Goal: Task Accomplishment & Management: Use online tool/utility

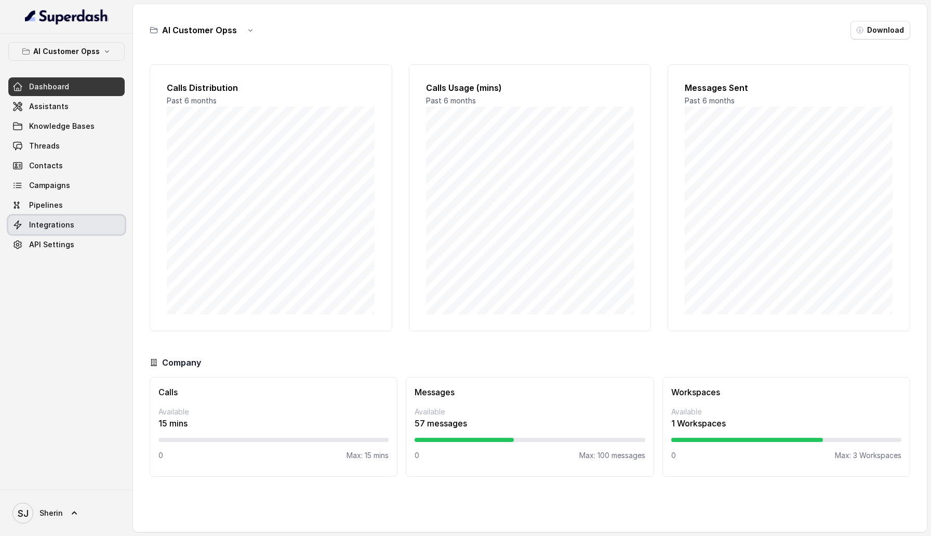
click at [59, 225] on span "Integrations" at bounding box center [51, 225] width 45 height 10
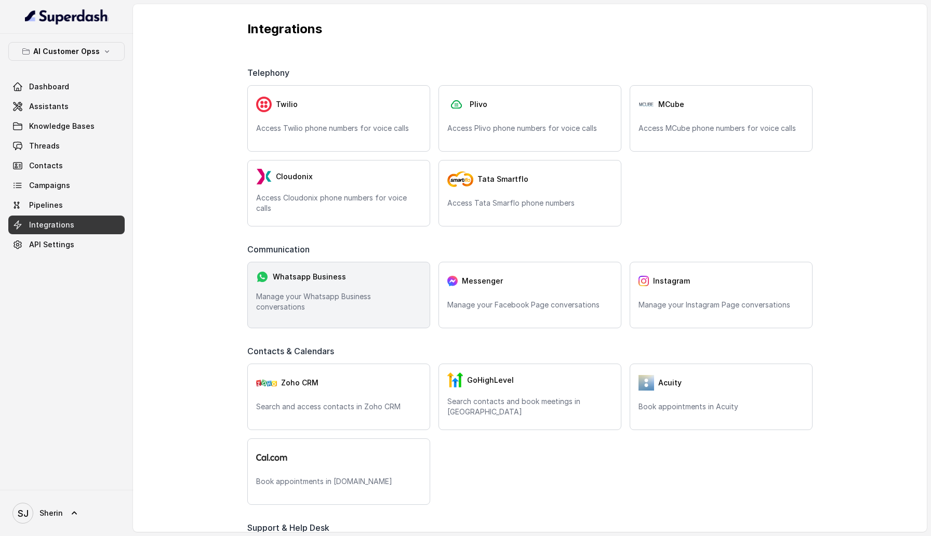
click at [302, 316] on div "Whatsapp Business Manage your Whatsapp Business conversations" at bounding box center [338, 295] width 183 height 66
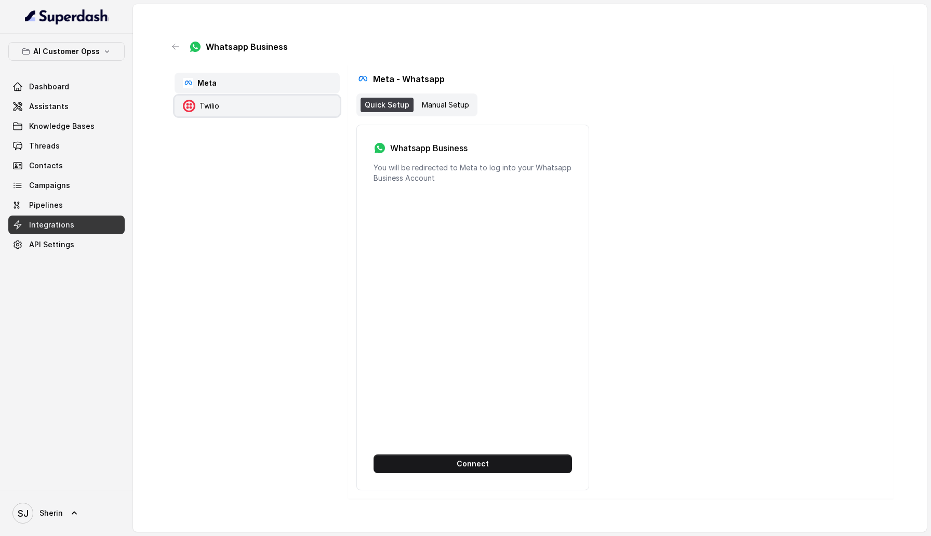
click at [223, 108] on div "Twilio" at bounding box center [256, 106] width 165 height 21
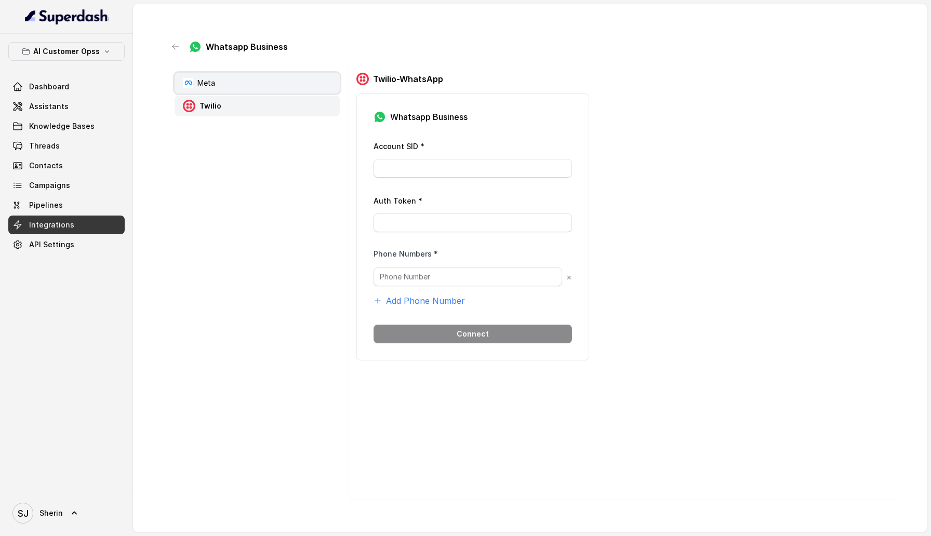
click at [234, 82] on div "Meta" at bounding box center [256, 83] width 165 height 21
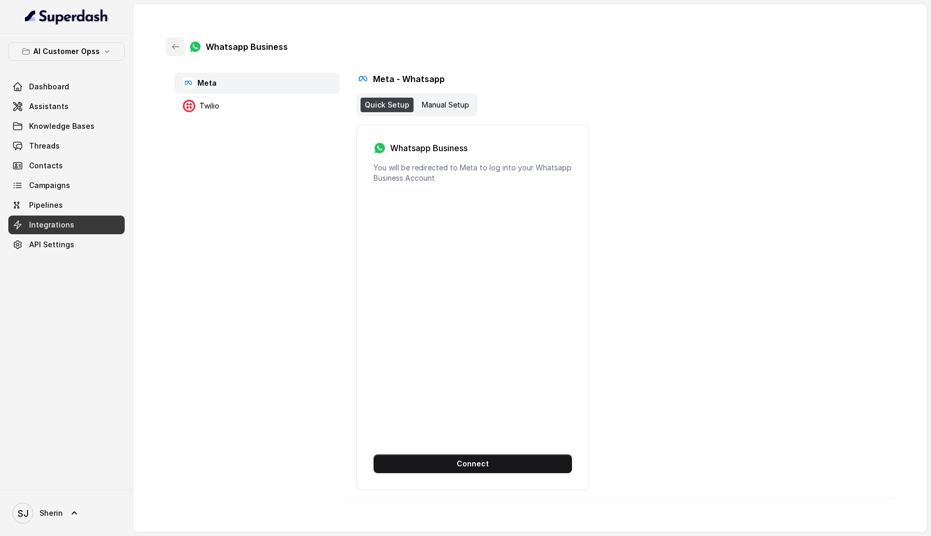
click at [168, 41] on button "button" at bounding box center [175, 46] width 19 height 19
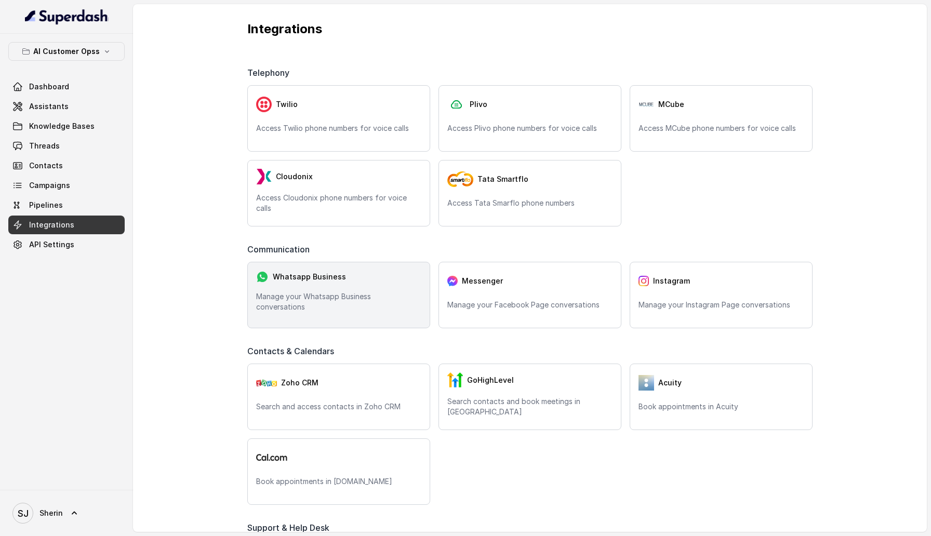
click at [358, 267] on div "Whatsapp Business Manage your Whatsapp Business conversations" at bounding box center [338, 295] width 183 height 66
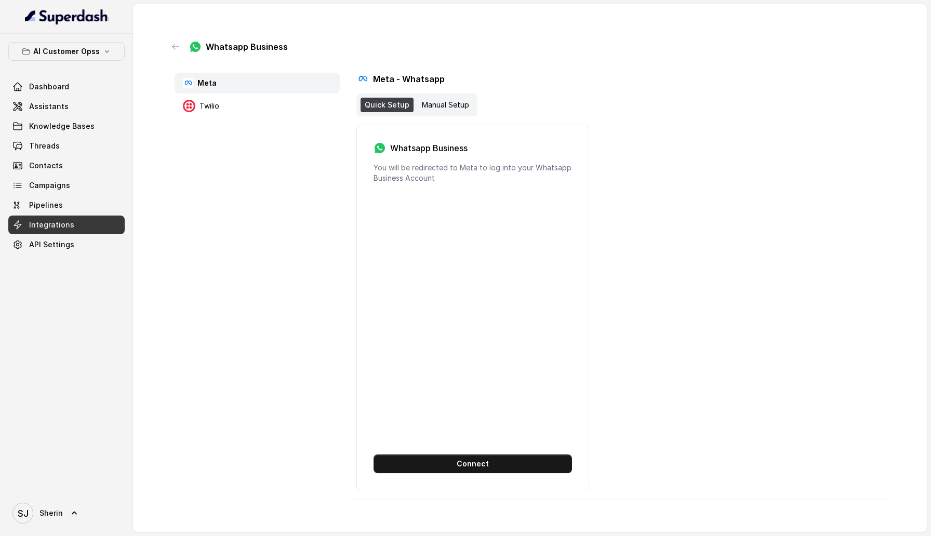
click at [435, 116] on div "Quick Setup Manual Setup" at bounding box center [416, 104] width 121 height 23
click at [435, 112] on div "Quick Setup Manual Setup" at bounding box center [416, 104] width 121 height 23
click at [435, 111] on div "Manual Setup" at bounding box center [446, 105] width 56 height 15
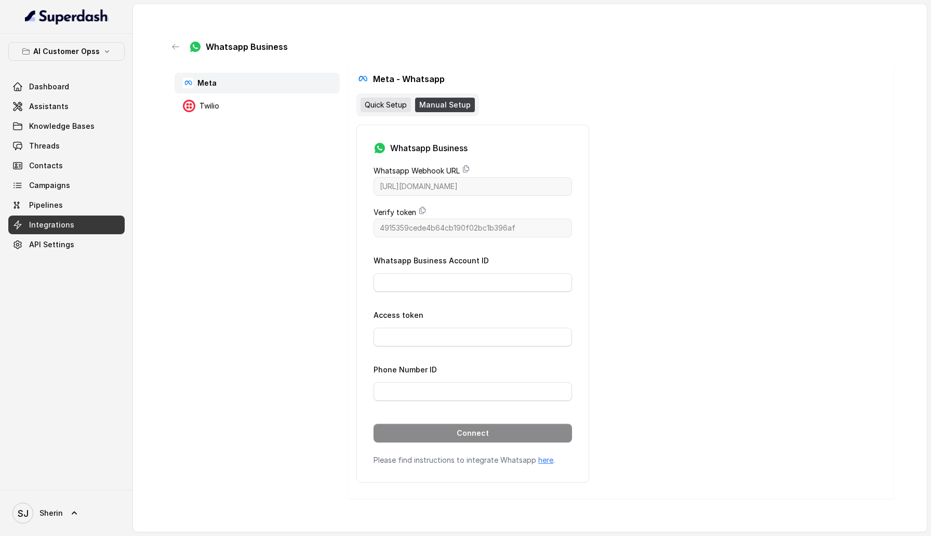
click at [372, 111] on div "Quick Setup" at bounding box center [385, 105] width 50 height 15
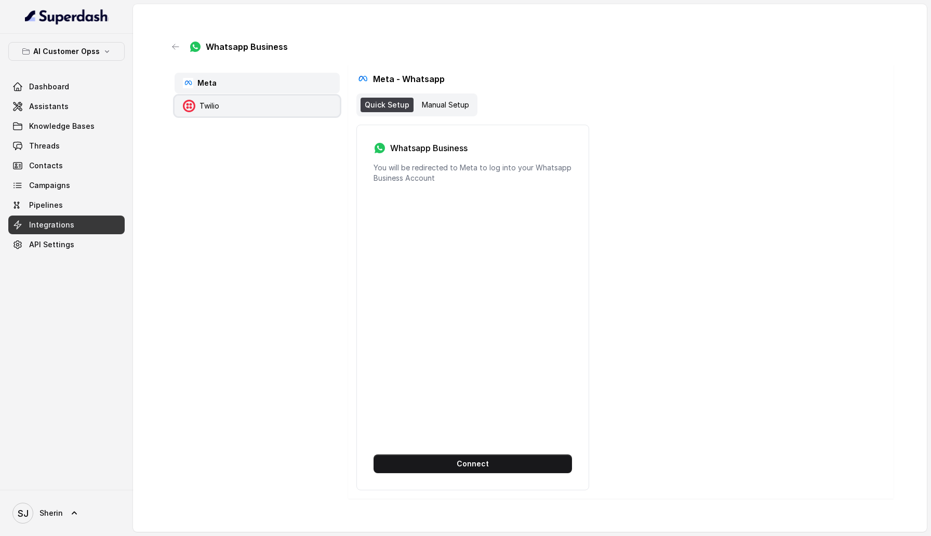
click at [207, 110] on p "Twilio" at bounding box center [209, 106] width 20 height 10
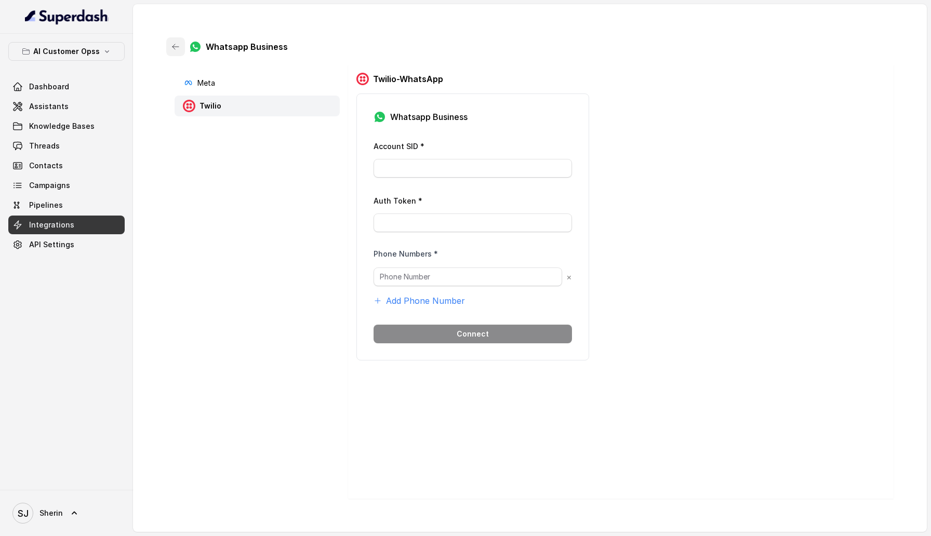
click at [174, 47] on icon "button" at bounding box center [175, 47] width 8 height 8
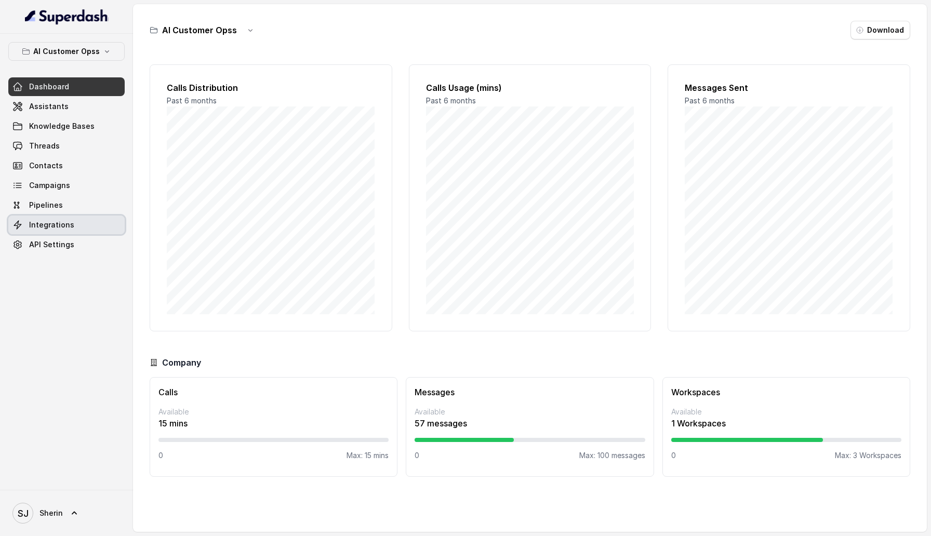
click at [72, 223] on link "Integrations" at bounding box center [66, 225] width 116 height 19
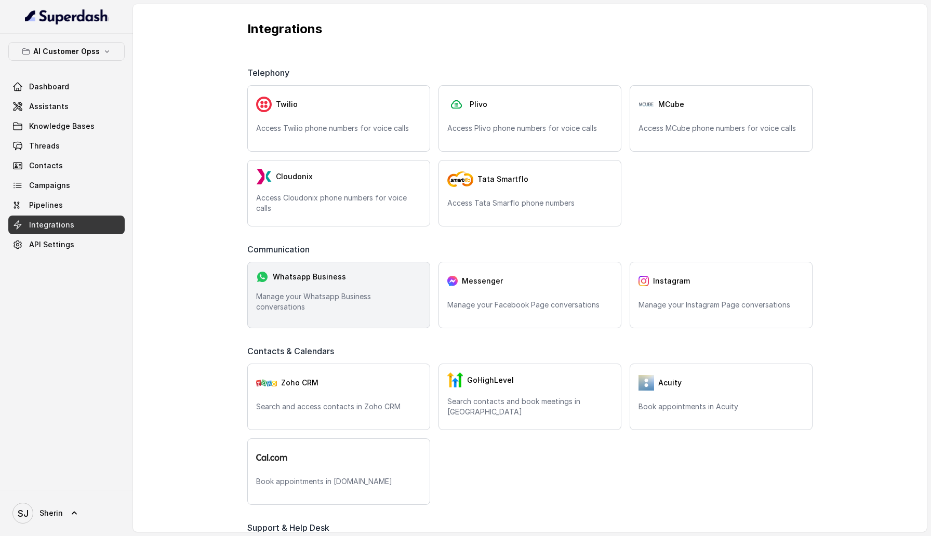
click at [348, 310] on div "Whatsapp Business Manage your Whatsapp Business conversations" at bounding box center [338, 295] width 183 height 66
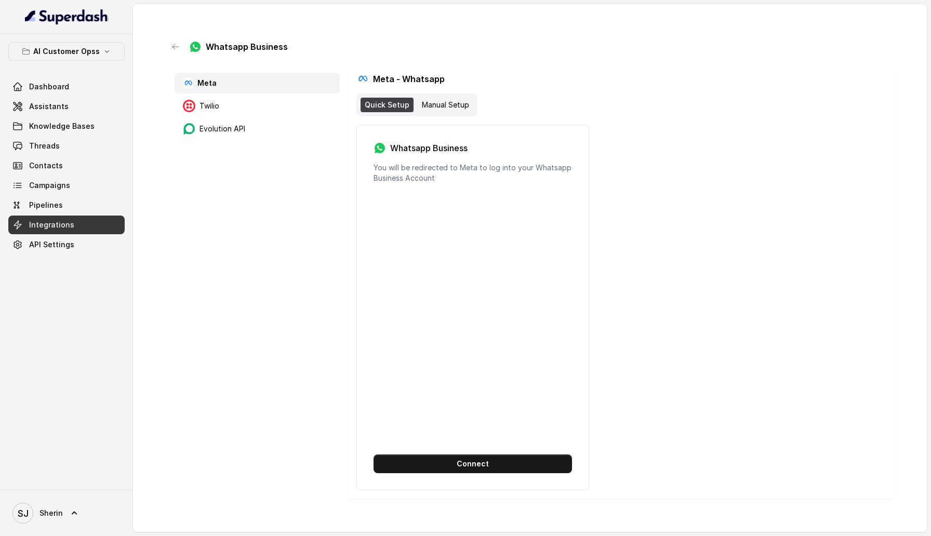
click at [256, 103] on div "Twilio" at bounding box center [256, 106] width 165 height 21
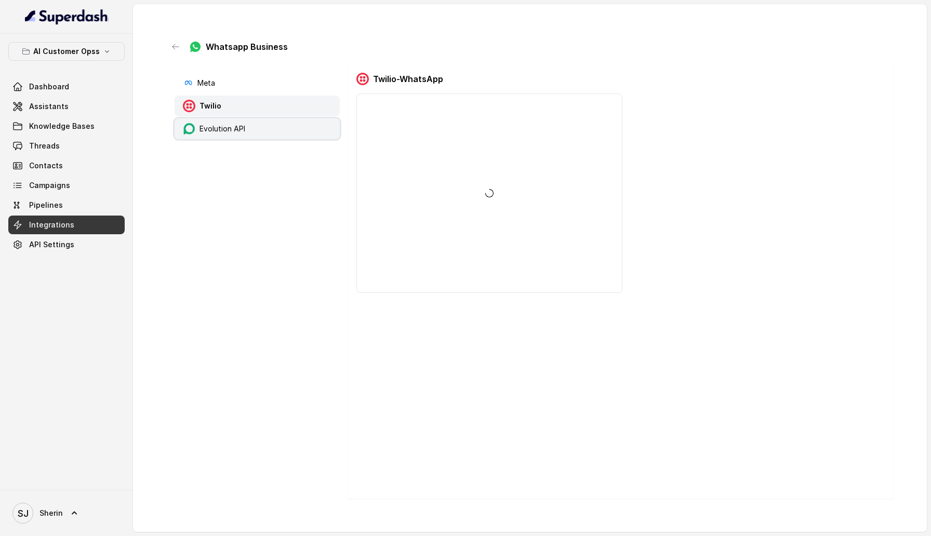
click at [256, 124] on div "Evolution API" at bounding box center [256, 128] width 165 height 21
click at [250, 105] on div "Twilio" at bounding box center [256, 106] width 165 height 21
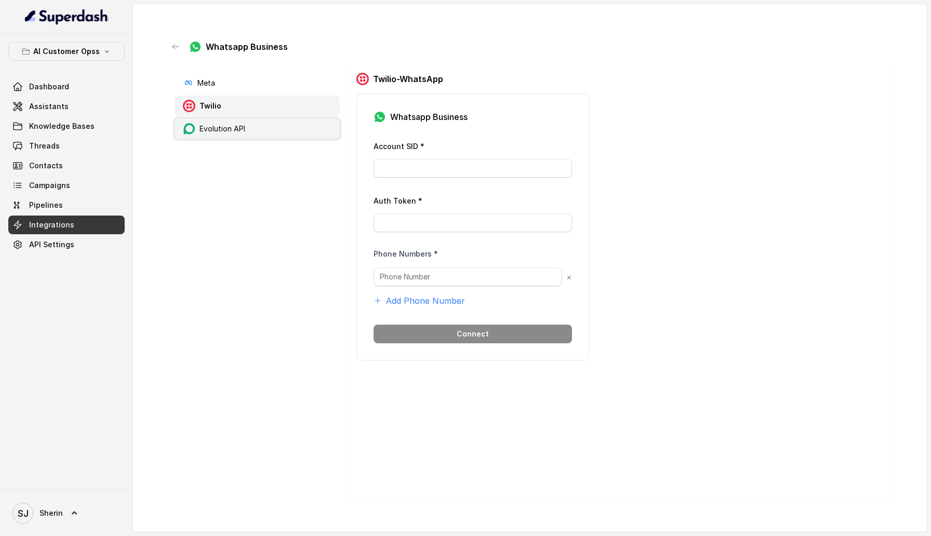
click at [250, 127] on div "Evolution API" at bounding box center [256, 128] width 165 height 21
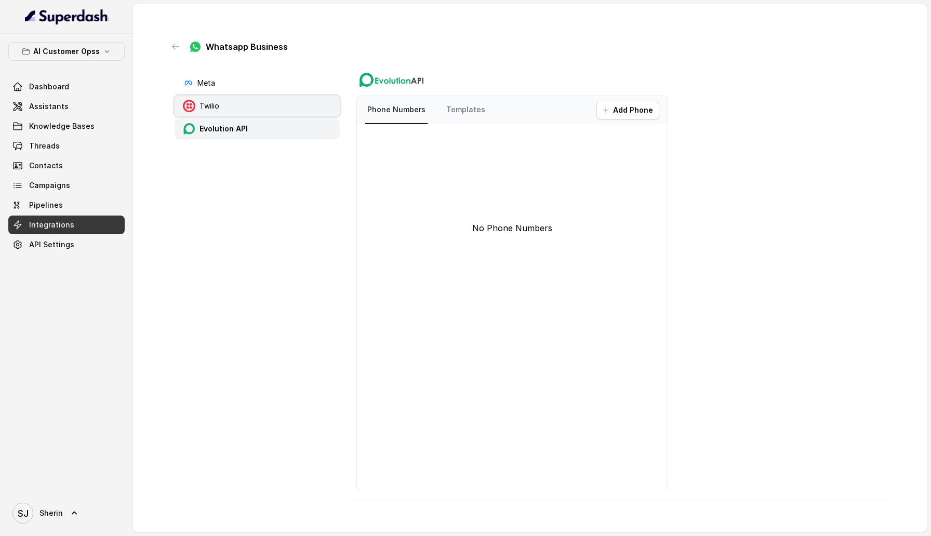
click at [252, 102] on div "Twilio" at bounding box center [256, 106] width 165 height 21
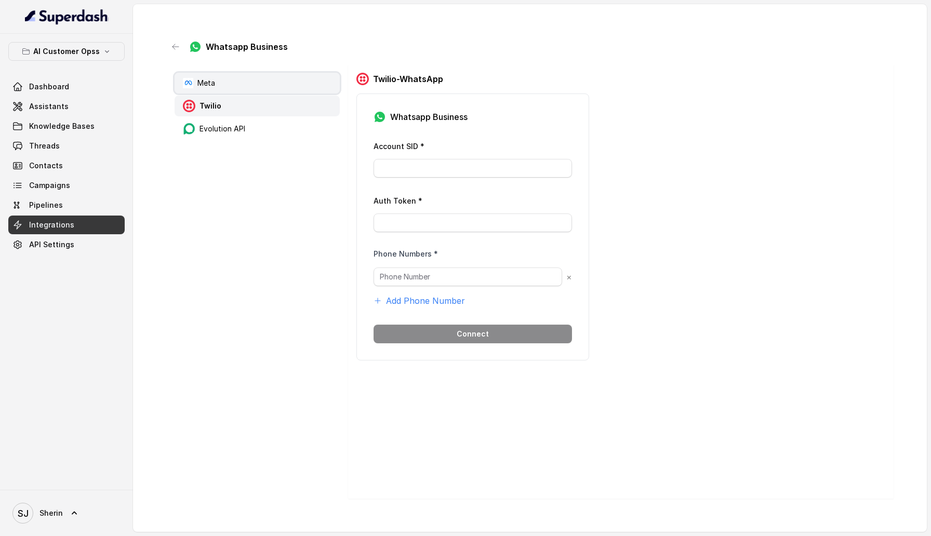
click at [251, 92] on div "Meta" at bounding box center [256, 83] width 165 height 21
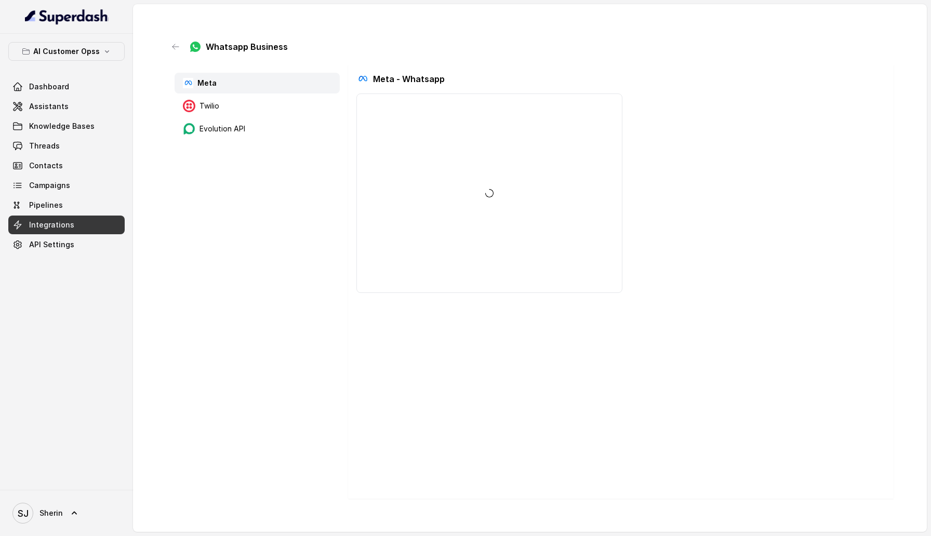
click at [245, 142] on div "Meta Twilio Evolution API" at bounding box center [257, 281] width 182 height 434
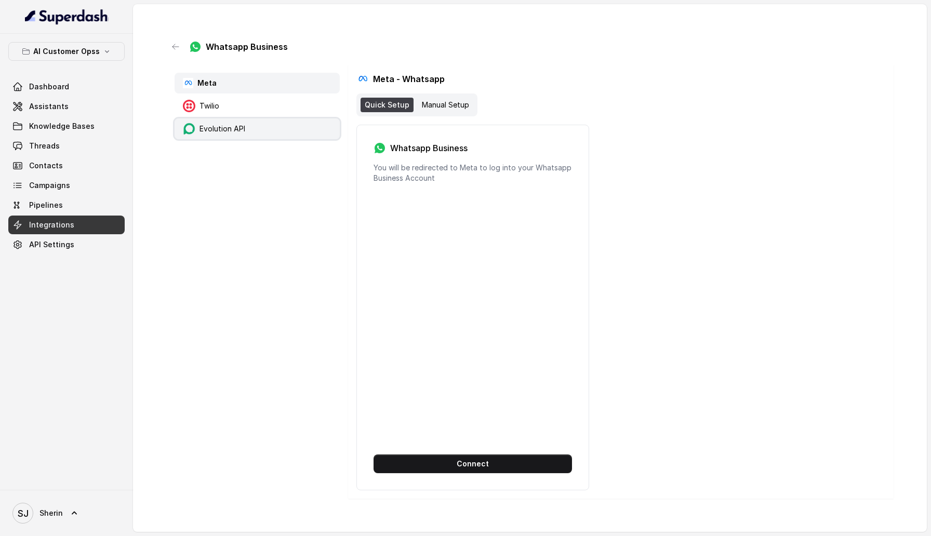
click at [245, 135] on div "Evolution API" at bounding box center [256, 128] width 165 height 21
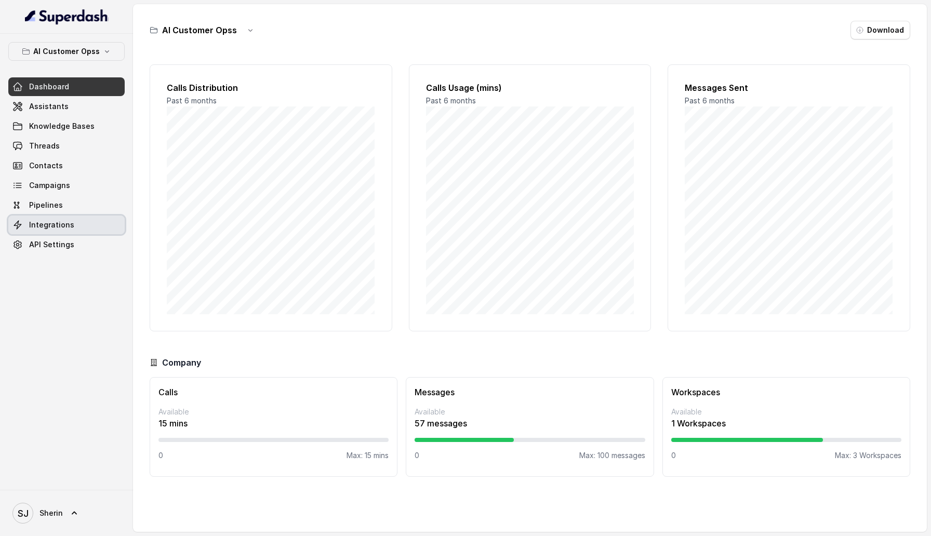
click at [70, 221] on link "Integrations" at bounding box center [66, 225] width 116 height 19
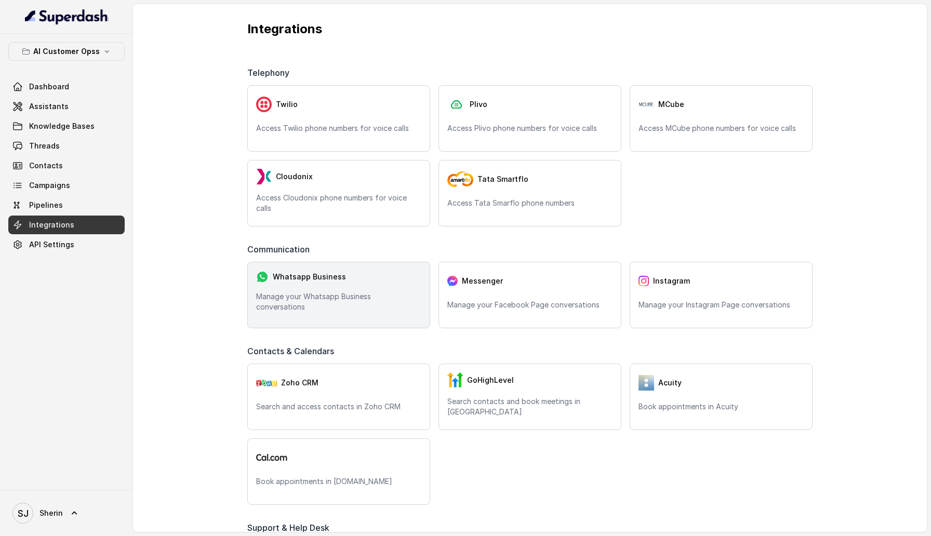
click at [338, 283] on div "Whatsapp Business" at bounding box center [338, 277] width 165 height 12
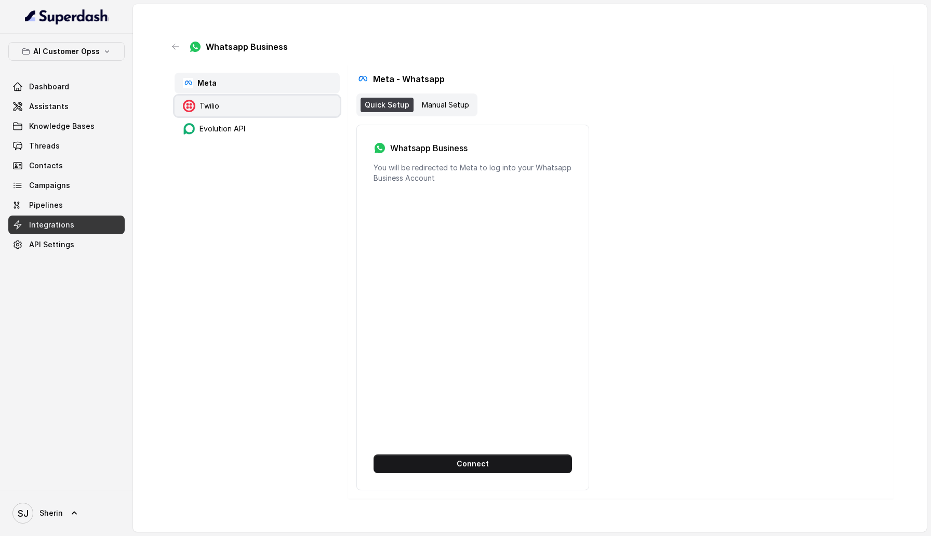
click at [222, 108] on div "Twilio" at bounding box center [256, 106] width 165 height 21
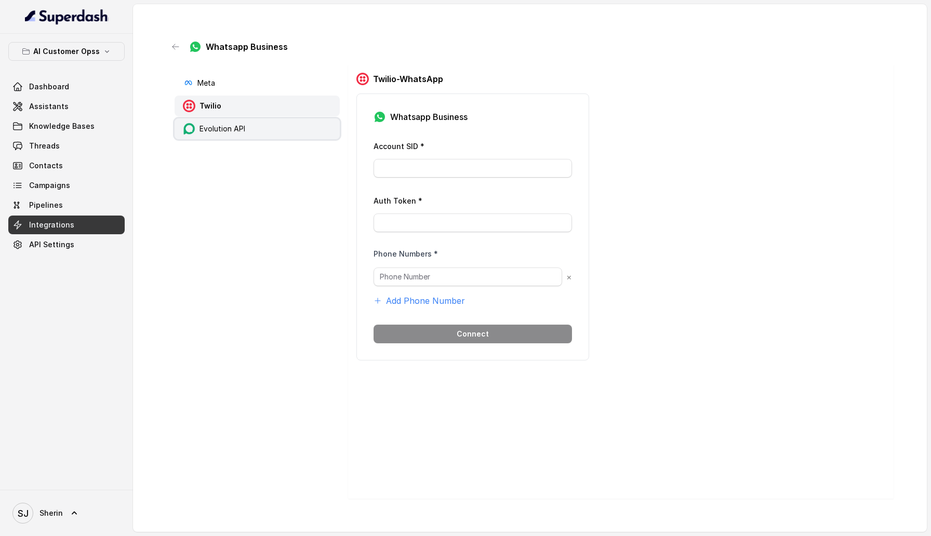
click at [230, 126] on p "Evolution API" at bounding box center [222, 129] width 46 height 10
